Goal: Information Seeking & Learning: Check status

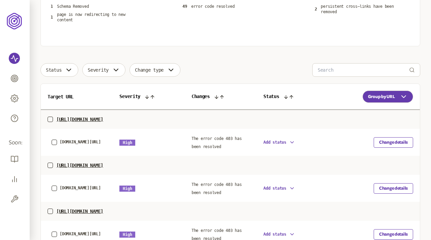
scroll to position [138, 0]
click at [209, 139] on span "The error code 403 has been resolved" at bounding box center [217, 142] width 50 height 13
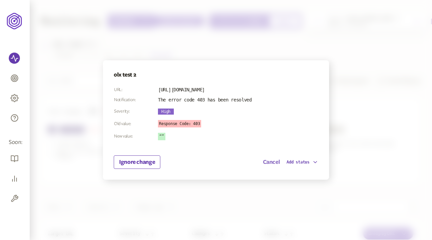
click at [267, 163] on button "Cancel" at bounding box center [271, 162] width 17 height 8
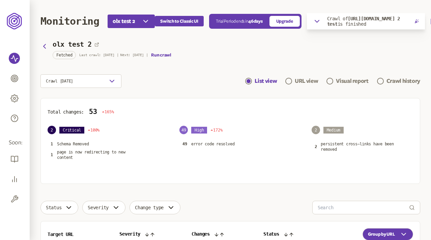
click at [319, 21] on icon "button" at bounding box center [317, 21] width 4 height 2
click at [418, 34] on icon "button" at bounding box center [418, 34] width 3 height 3
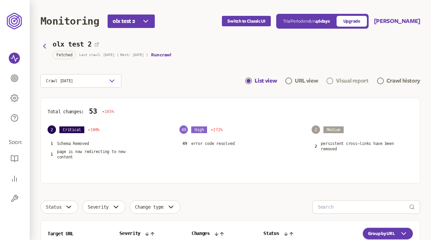
click at [348, 82] on div "Visual report" at bounding box center [352, 81] width 32 height 8
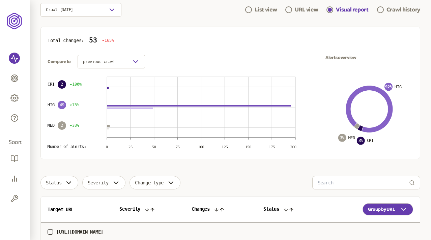
scroll to position [72, 0]
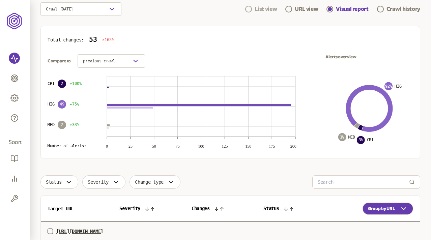
click at [268, 11] on div "List view" at bounding box center [266, 9] width 22 height 8
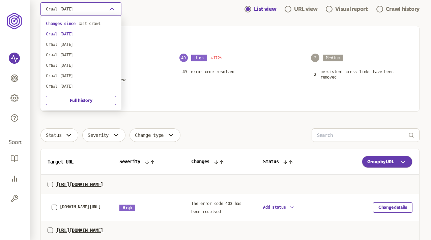
click at [102, 8] on button "Crawl 26th Sep 2025" at bounding box center [80, 8] width 81 height 13
click at [88, 24] on span "last crawl" at bounding box center [89, 23] width 23 height 5
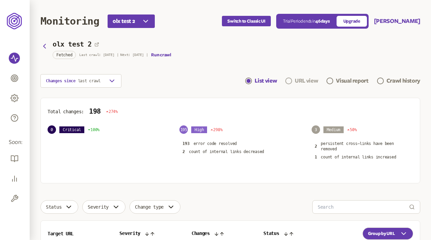
click at [307, 82] on div "URL view" at bounding box center [306, 81] width 23 height 8
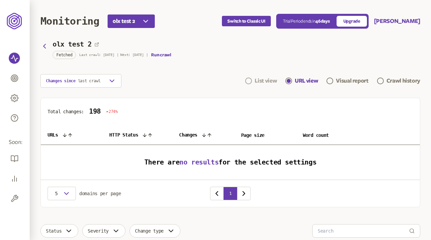
click at [267, 81] on div "List view" at bounding box center [266, 81] width 22 height 8
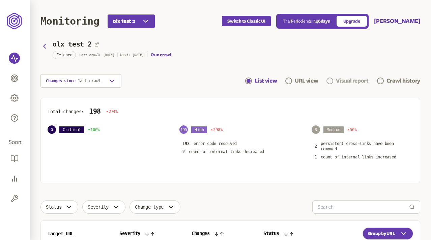
click at [342, 81] on div "Visual report" at bounding box center [352, 81] width 32 height 8
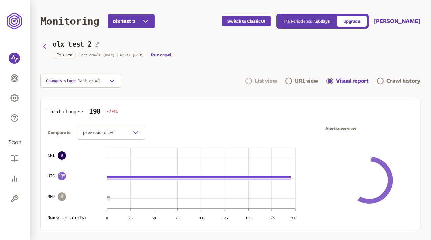
click at [267, 81] on div "List view" at bounding box center [266, 81] width 22 height 8
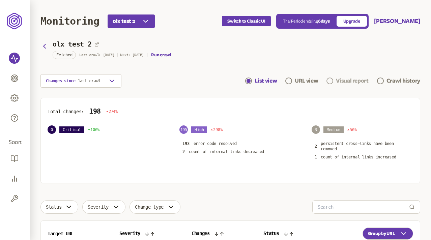
click at [339, 80] on div "Visual report" at bounding box center [352, 81] width 32 height 8
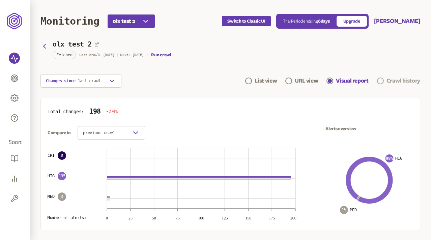
click at [388, 81] on div "Crawl history" at bounding box center [404, 81] width 34 height 8
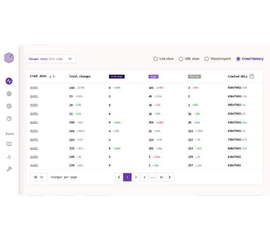
scroll to position [56, 0]
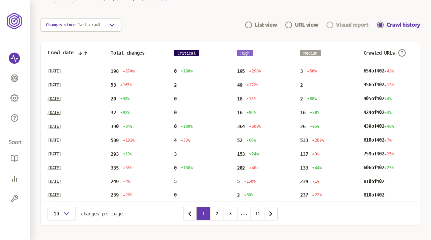
click at [344, 24] on div "Visual report" at bounding box center [352, 25] width 32 height 8
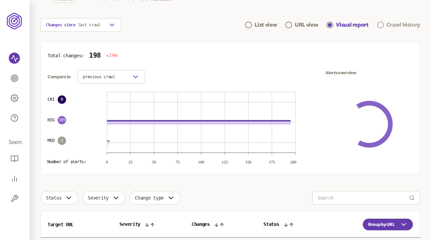
click at [397, 25] on div "Crawl history" at bounding box center [404, 25] width 34 height 8
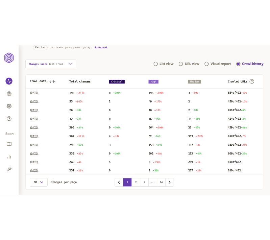
scroll to position [50, 0]
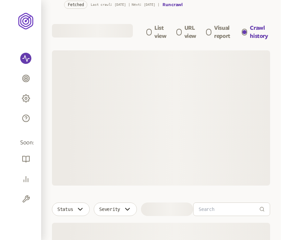
scroll to position [50, 0]
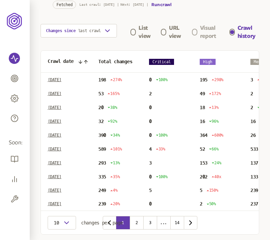
click at [202, 30] on div "Visual report" at bounding box center [210, 32] width 21 height 16
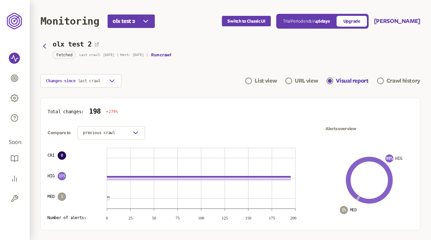
click at [229, 48] on div "olx test 2 Fetched Last crawl: 29 Sep | Next: 1 Oct | Run crawl" at bounding box center [230, 49] width 380 height 15
